Goal: Navigation & Orientation: Find specific page/section

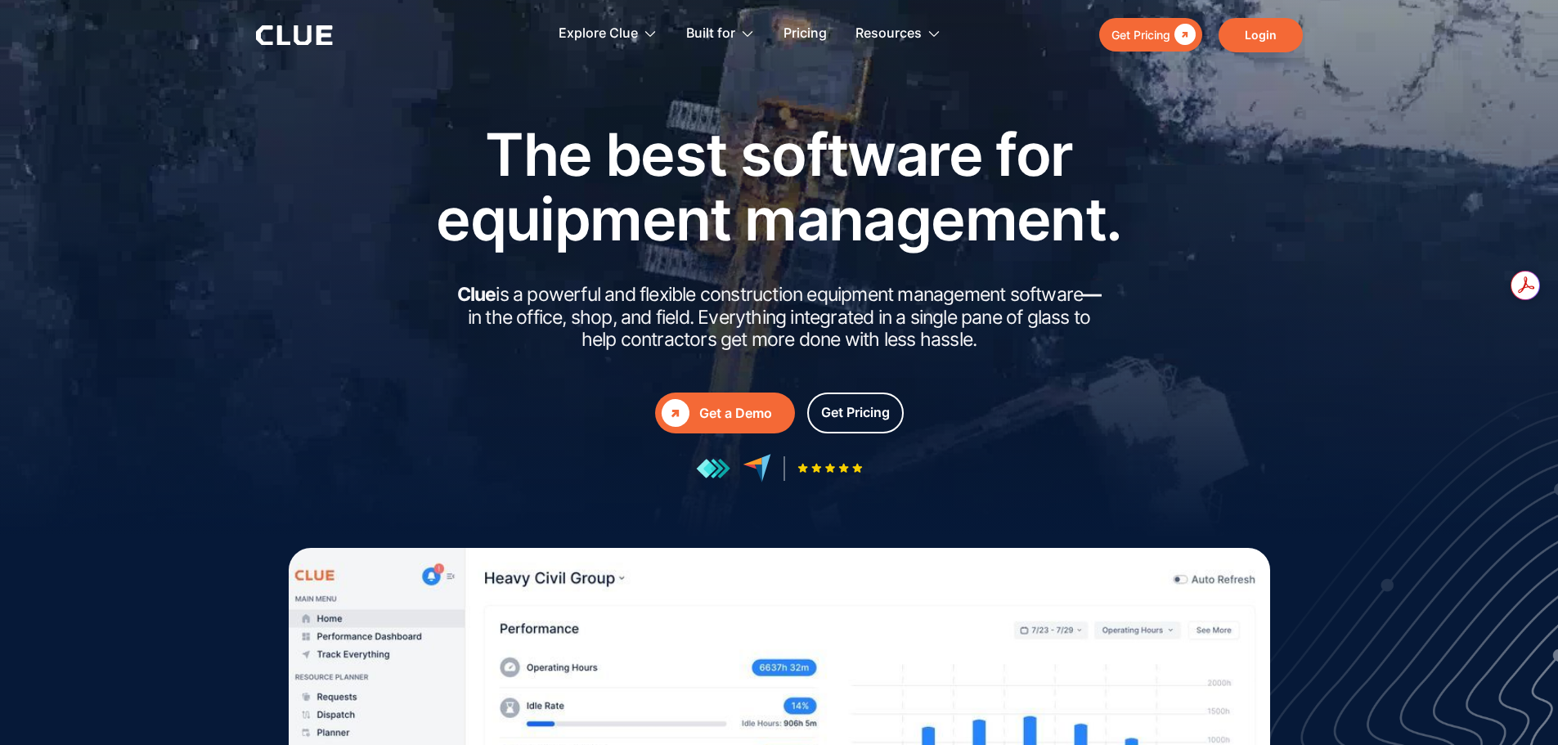
click at [1281, 29] on link "Login" at bounding box center [1260, 35] width 84 height 34
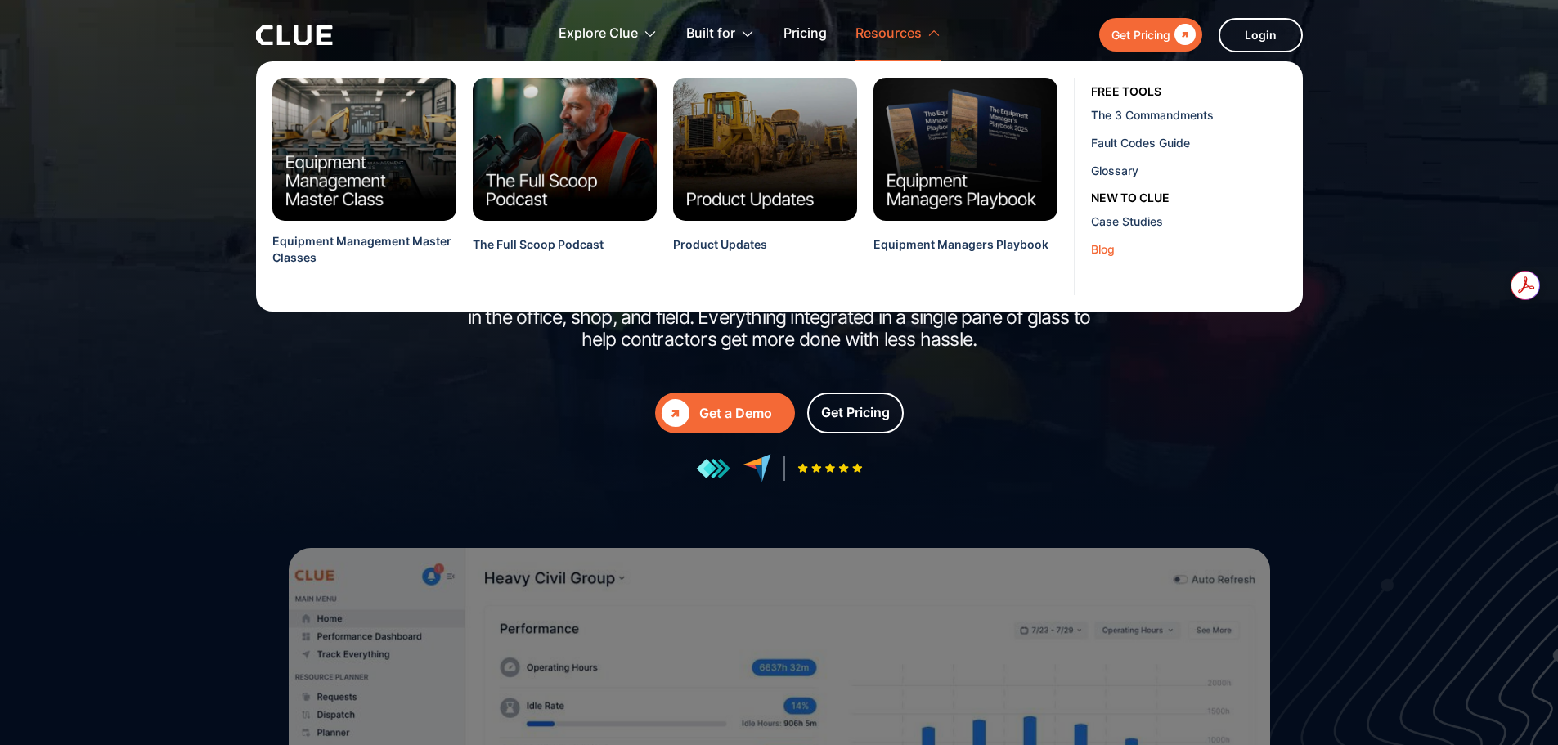
click at [1105, 254] on div "Blog" at bounding box center [1191, 248] width 200 height 17
